Goal: Register for event/course

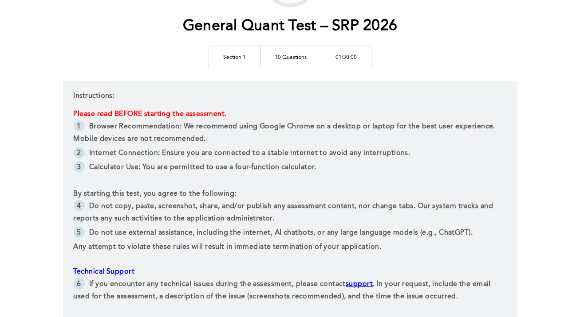
scroll to position [104, 0]
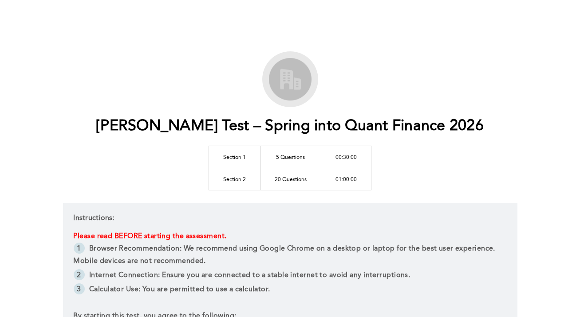
scroll to position [225, 0]
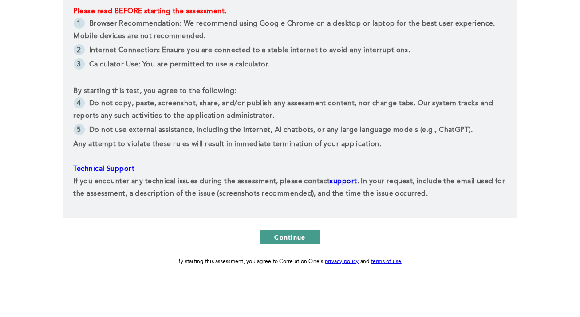
click at [288, 232] on button "Continue" at bounding box center [290, 238] width 60 height 14
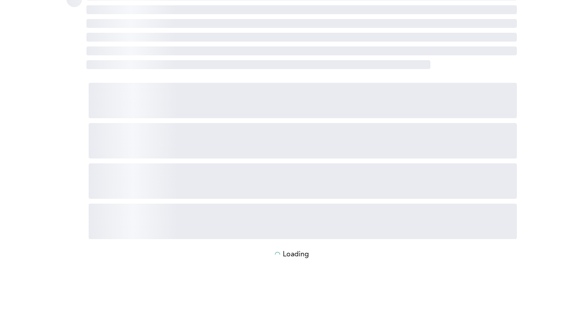
scroll to position [0, 0]
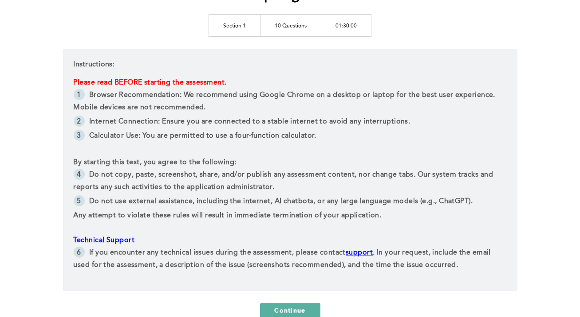
scroll to position [134, 0]
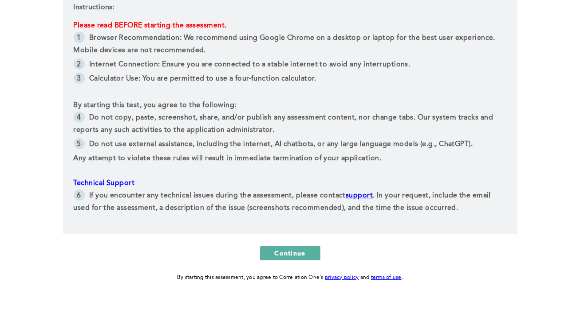
scroll to position [201, 0]
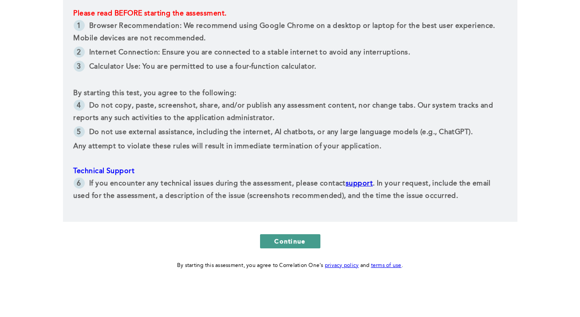
click at [292, 240] on span "Continue" at bounding box center [289, 241] width 31 height 8
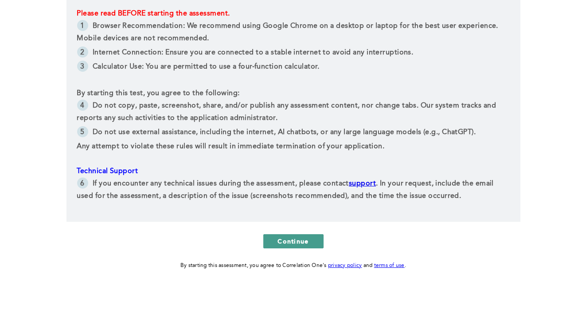
scroll to position [0, 0]
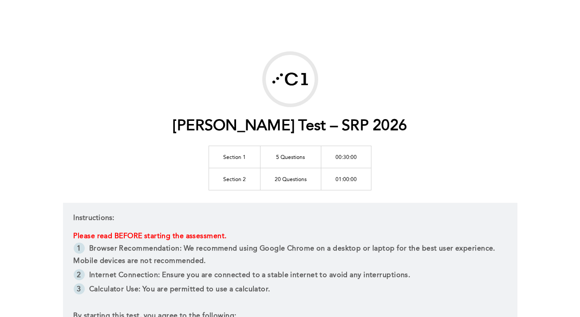
scroll to position [66, 0]
